Goal: Task Accomplishment & Management: Manage account settings

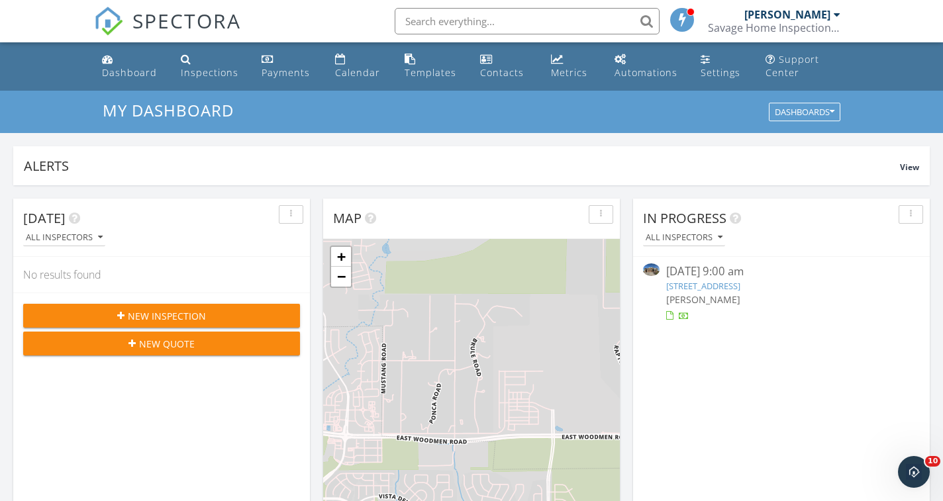
click at [689, 285] on link "[STREET_ADDRESS]" at bounding box center [703, 286] width 74 height 12
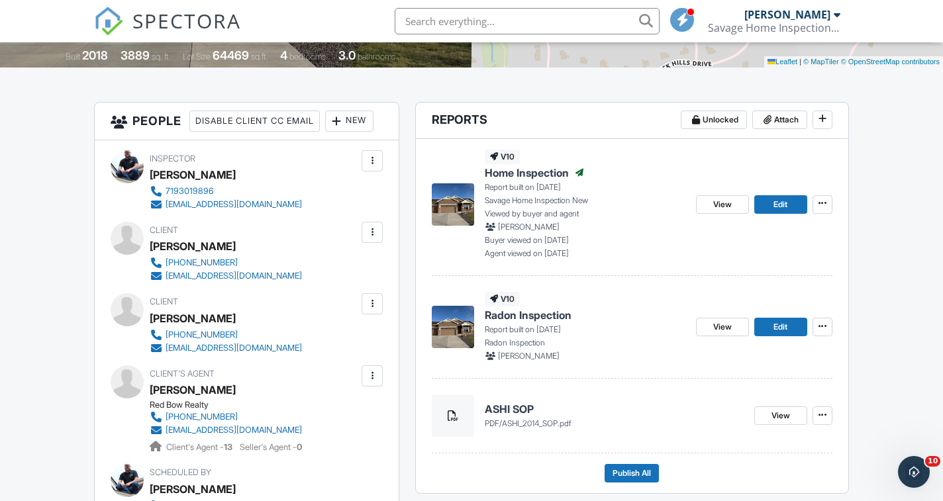
scroll to position [308, 0]
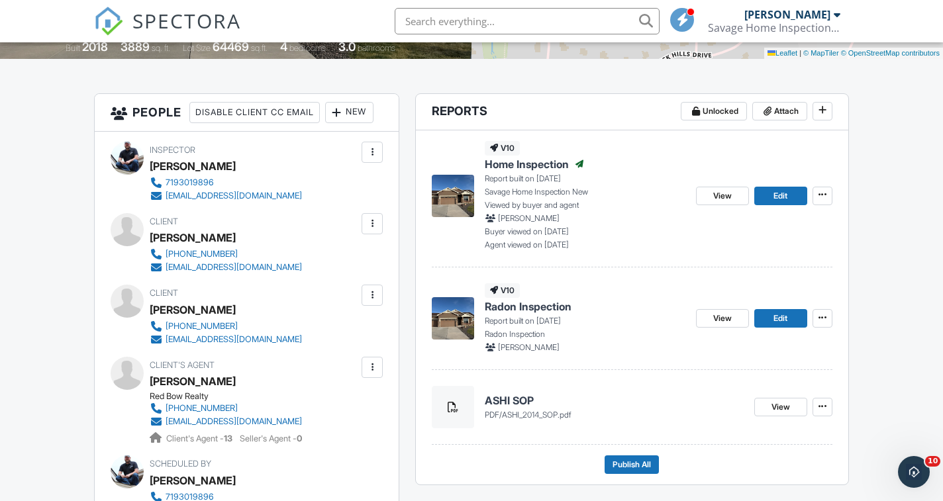
click at [526, 309] on span "Radon Inspection" at bounding box center [528, 306] width 87 height 15
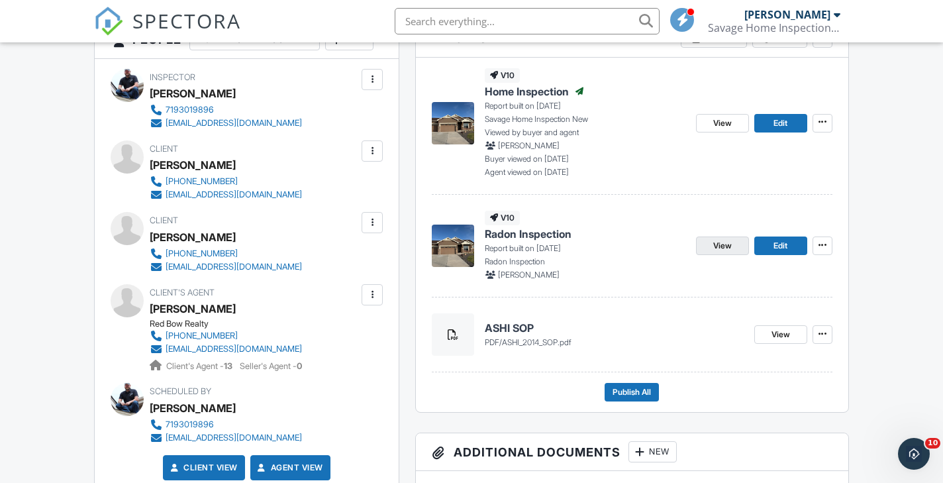
click at [719, 246] on span "View" at bounding box center [722, 245] width 19 height 13
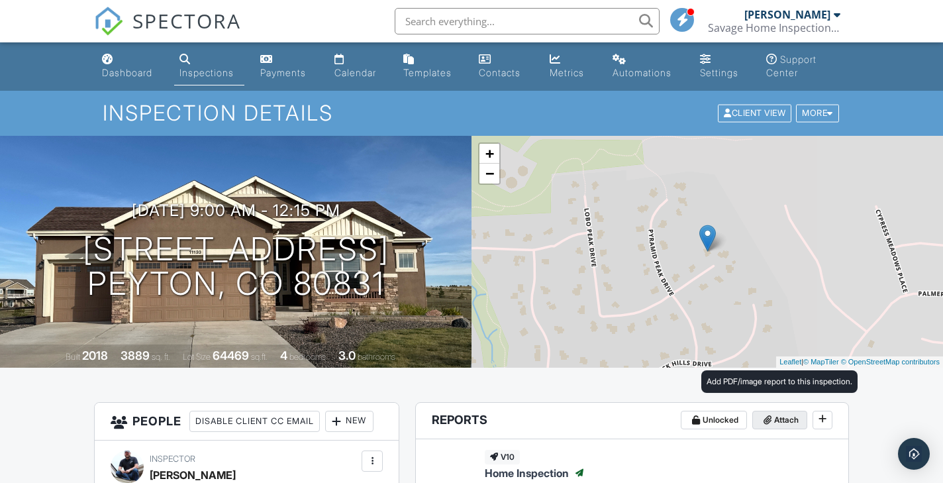
click at [776, 418] on span "Attach" at bounding box center [786, 419] width 24 height 13
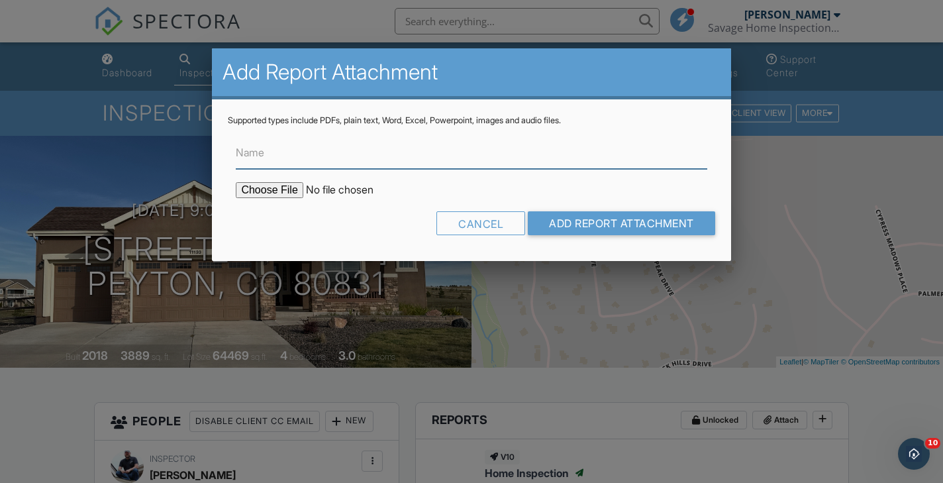
click at [379, 162] on input "Name" at bounding box center [471, 152] width 471 height 32
type input "Radon Data"
click at [277, 192] on input "file" at bounding box center [348, 190] width 225 height 16
type input "C:\fakepath\11133 Lobo Peak.pdf"
click at [275, 191] on input "file" at bounding box center [348, 190] width 225 height 16
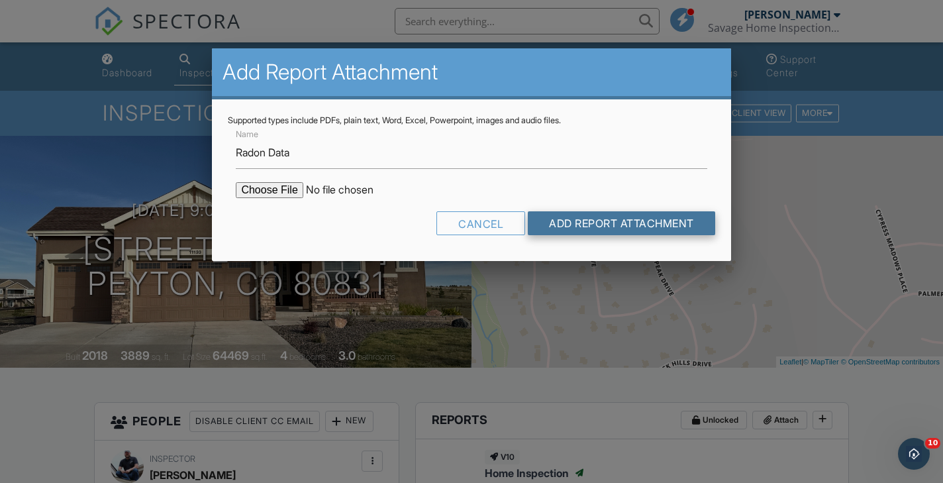
click at [579, 226] on input "Add Report Attachment" at bounding box center [621, 223] width 187 height 24
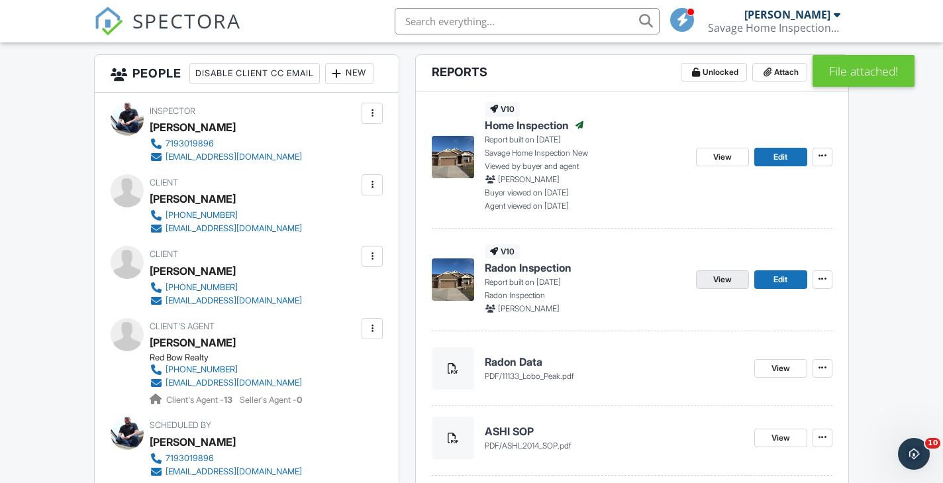
click at [719, 276] on span "View" at bounding box center [722, 279] width 19 height 13
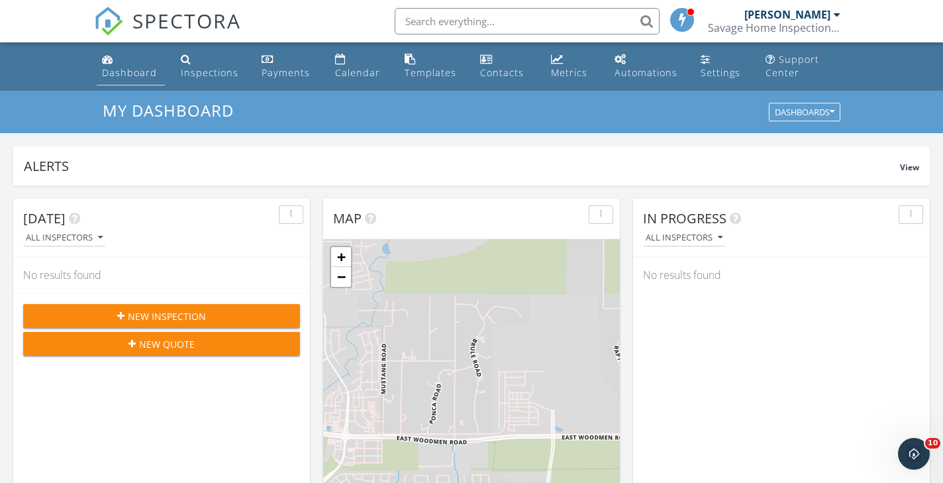
click at [133, 72] on div "Dashboard" at bounding box center [129, 72] width 55 height 13
